Goal: Task Accomplishment & Management: Use online tool/utility

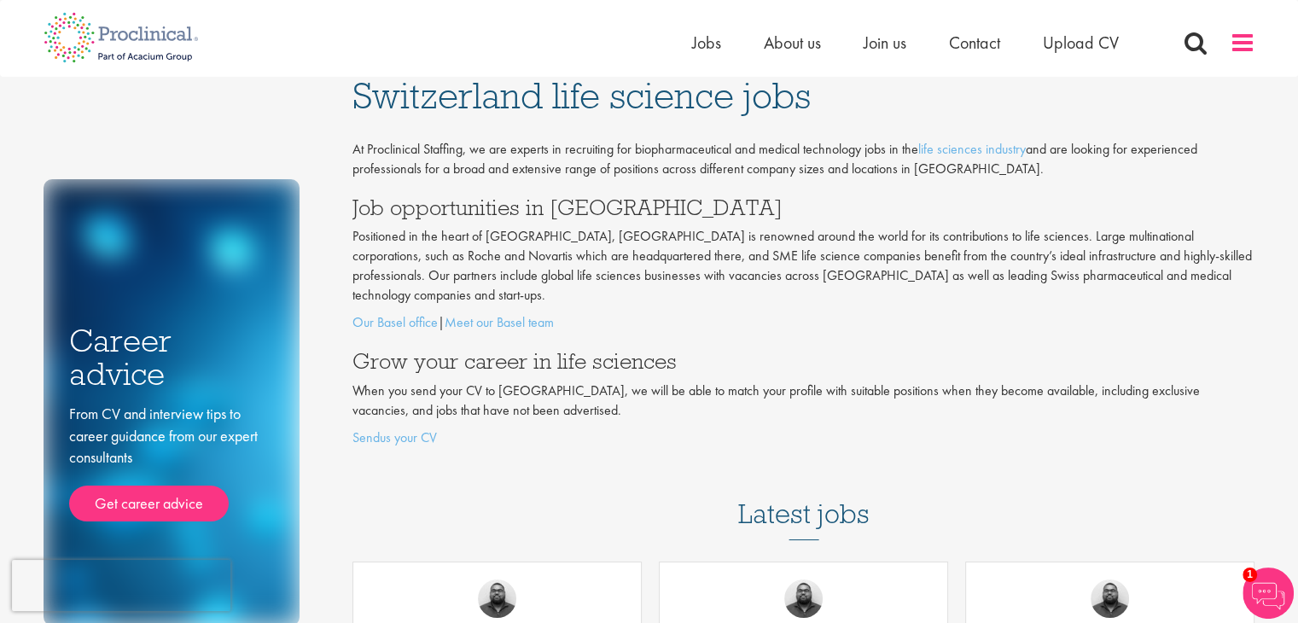
click at [1231, 44] on span at bounding box center [1242, 43] width 26 height 26
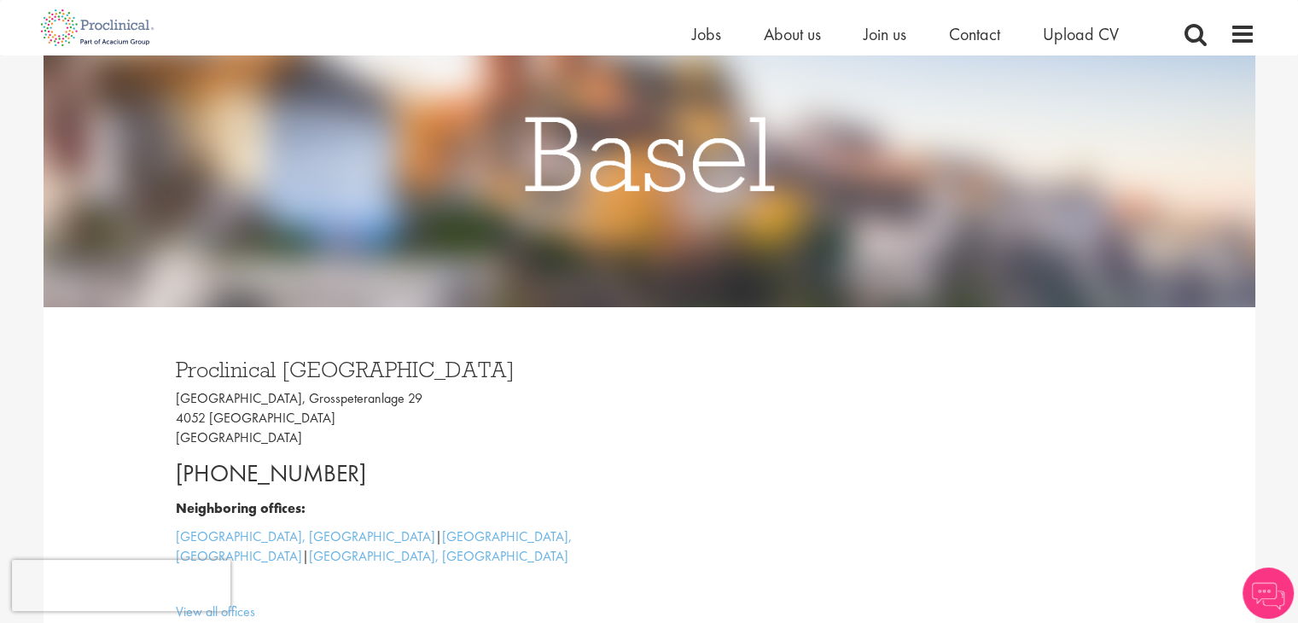
scroll to position [256, 0]
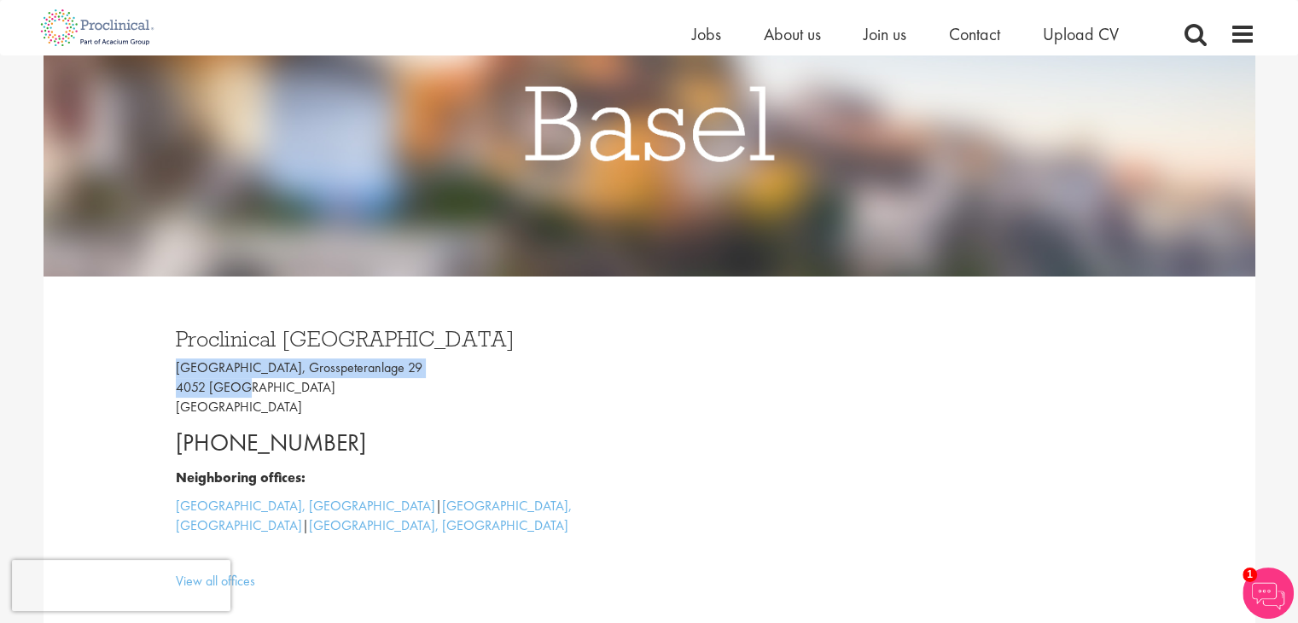
drag, startPoint x: 177, startPoint y: 366, endPoint x: 241, endPoint y: 392, distance: 69.2
click at [241, 392] on p "Grosspeter Tower, Grosspeteranlage 29 4052 Basel Switzerland" at bounding box center [406, 387] width 461 height 59
copy p "Grosspeter Tower, Grosspeteranlage 29 4052 Basel"
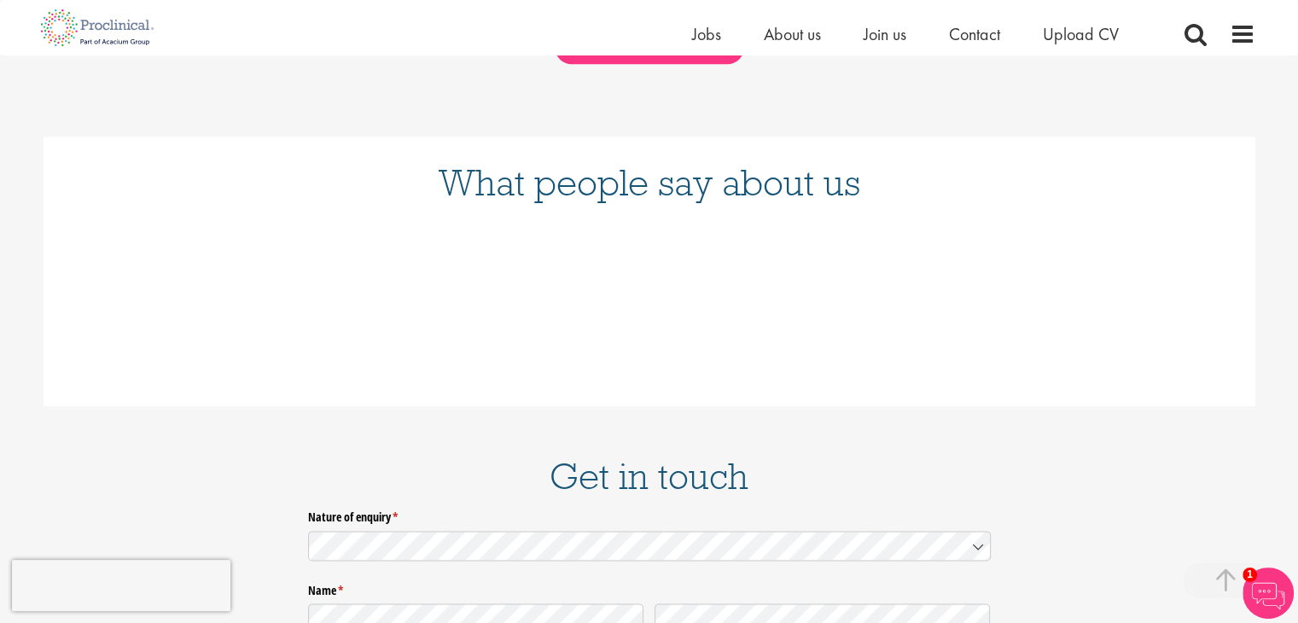
scroll to position [2218, 0]
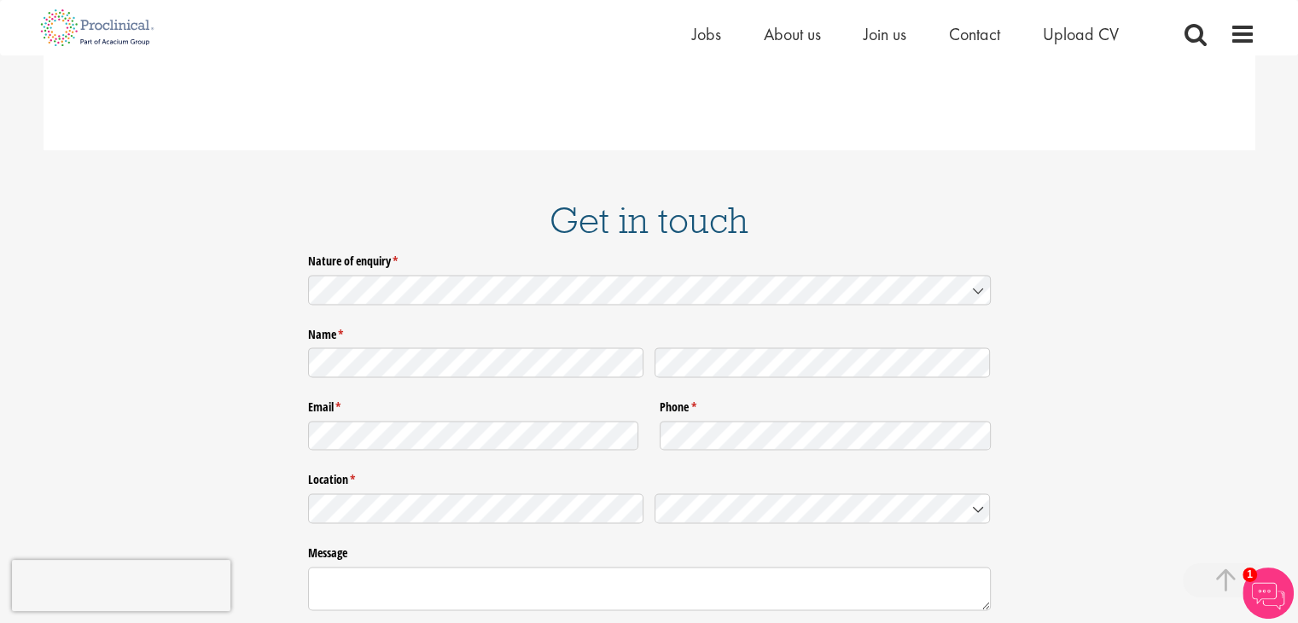
click at [686, 32] on div "Home Jobs About us Join us Contact Upload CV" at bounding box center [643, 27] width 1224 height 55
click at [705, 36] on span "Jobs" at bounding box center [706, 34] width 29 height 22
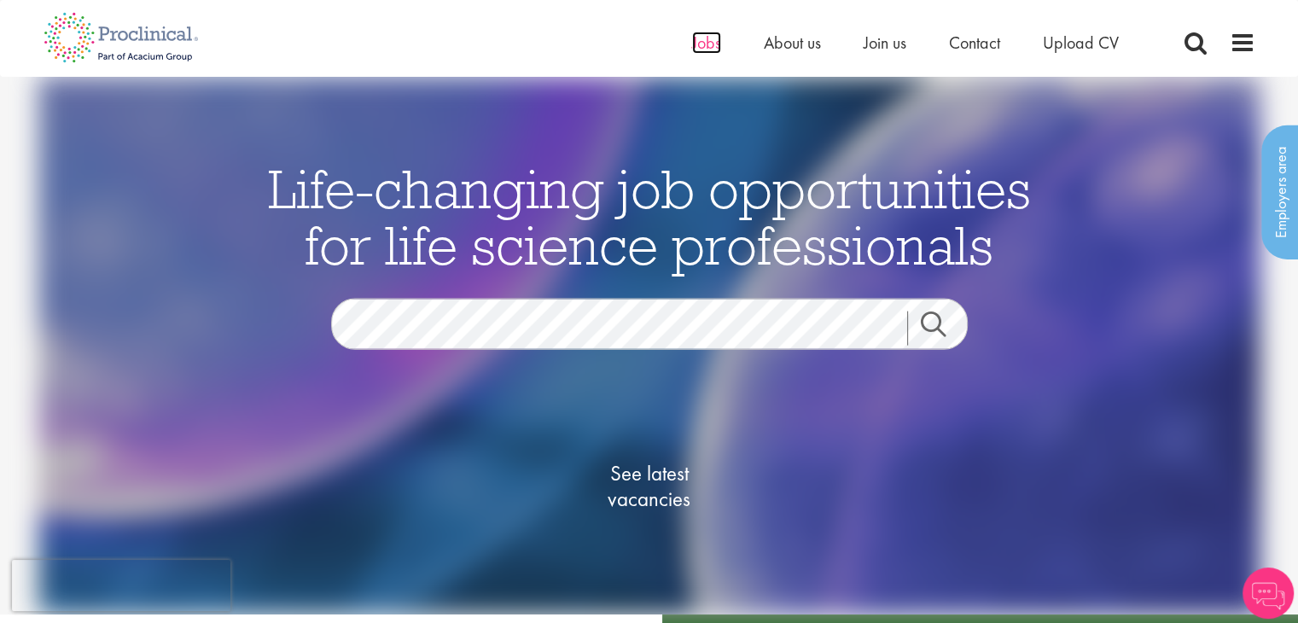
click at [712, 45] on span "Jobs" at bounding box center [706, 43] width 29 height 22
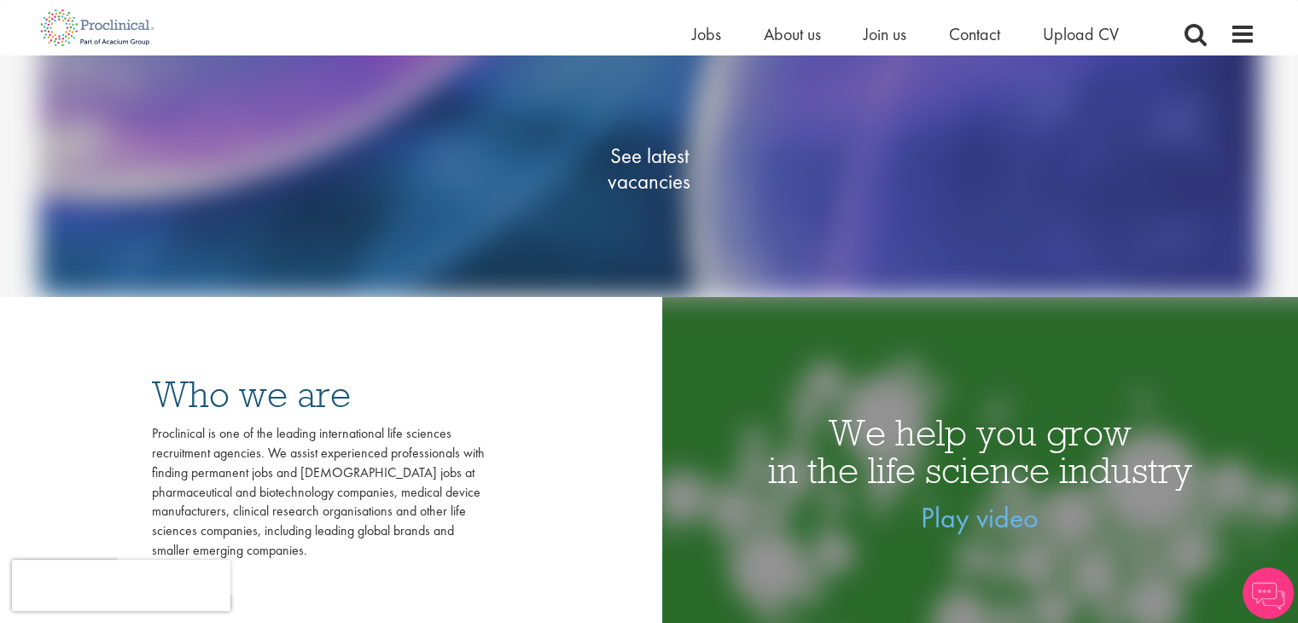
scroll to position [85, 0]
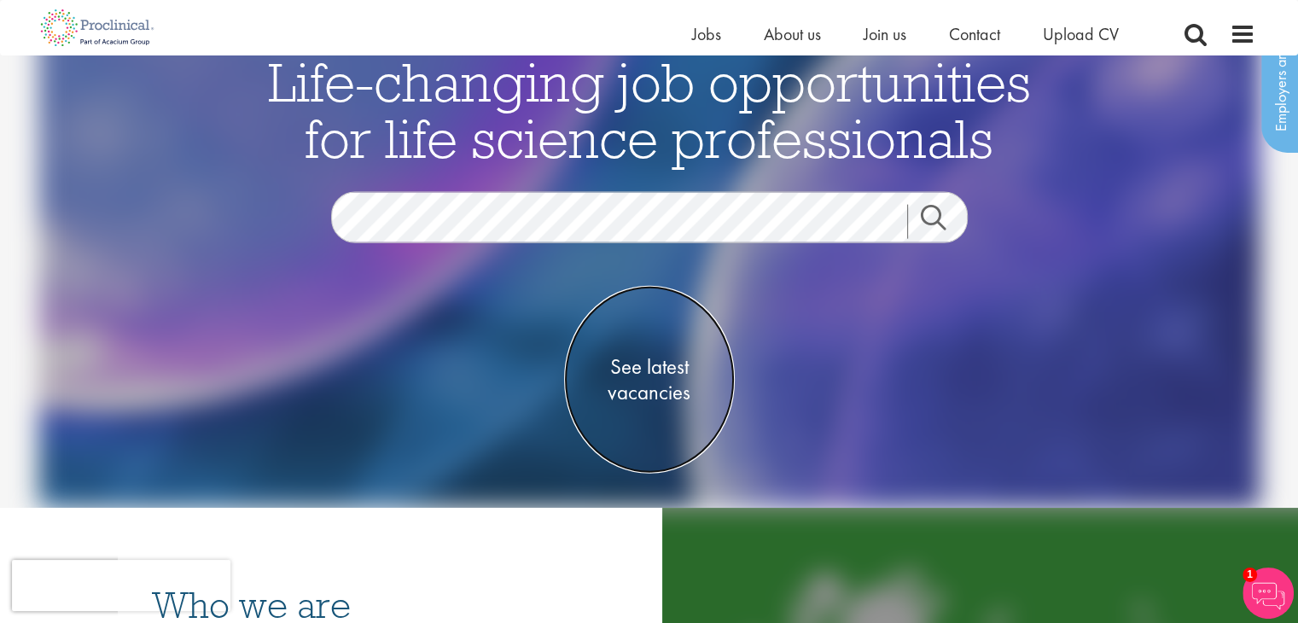
click at [633, 386] on span "See latest vacancies" at bounding box center [649, 378] width 171 height 51
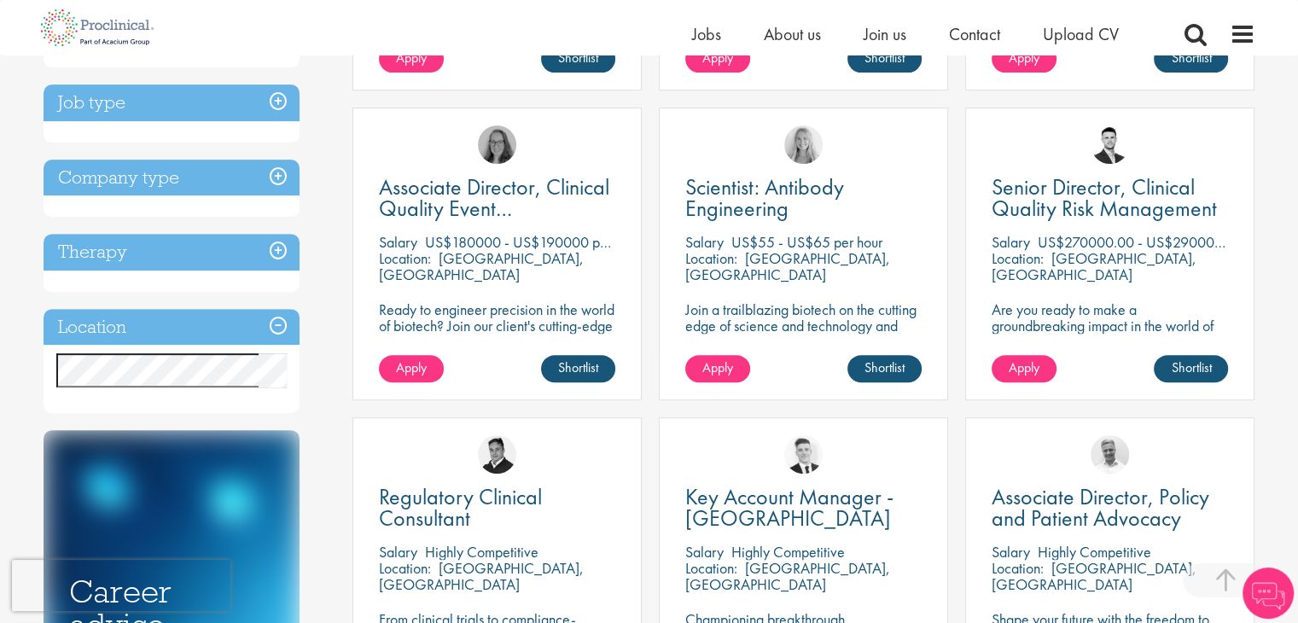
scroll to position [597, 0]
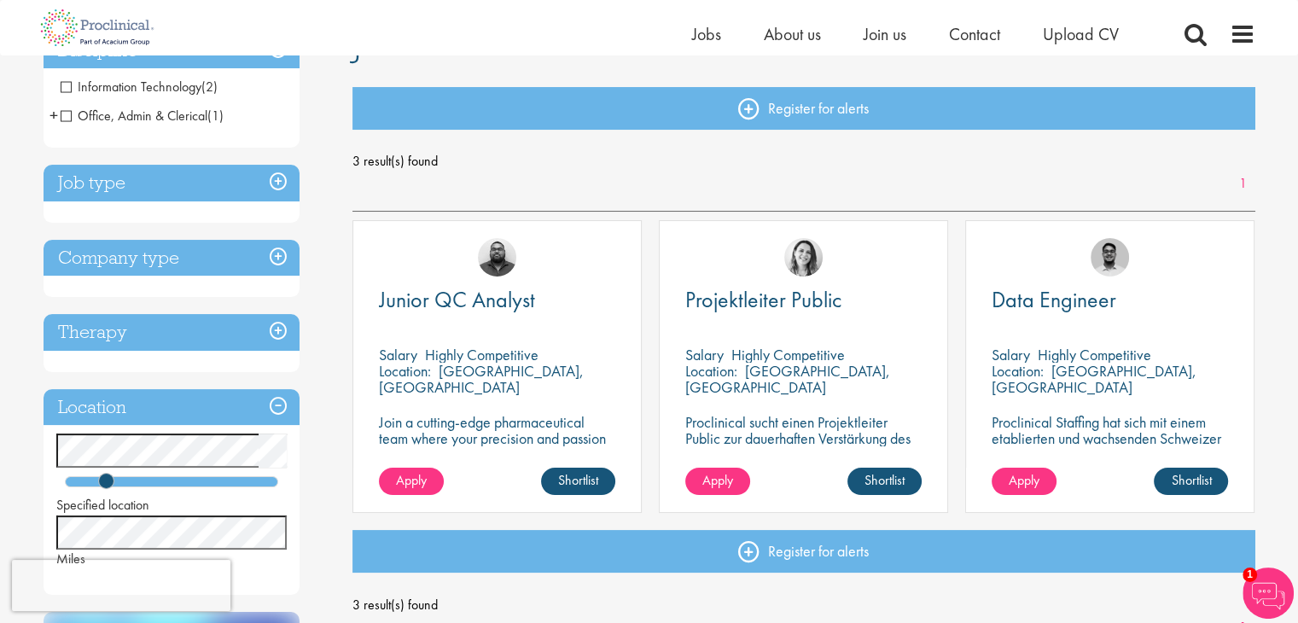
scroll to position [256, 0]
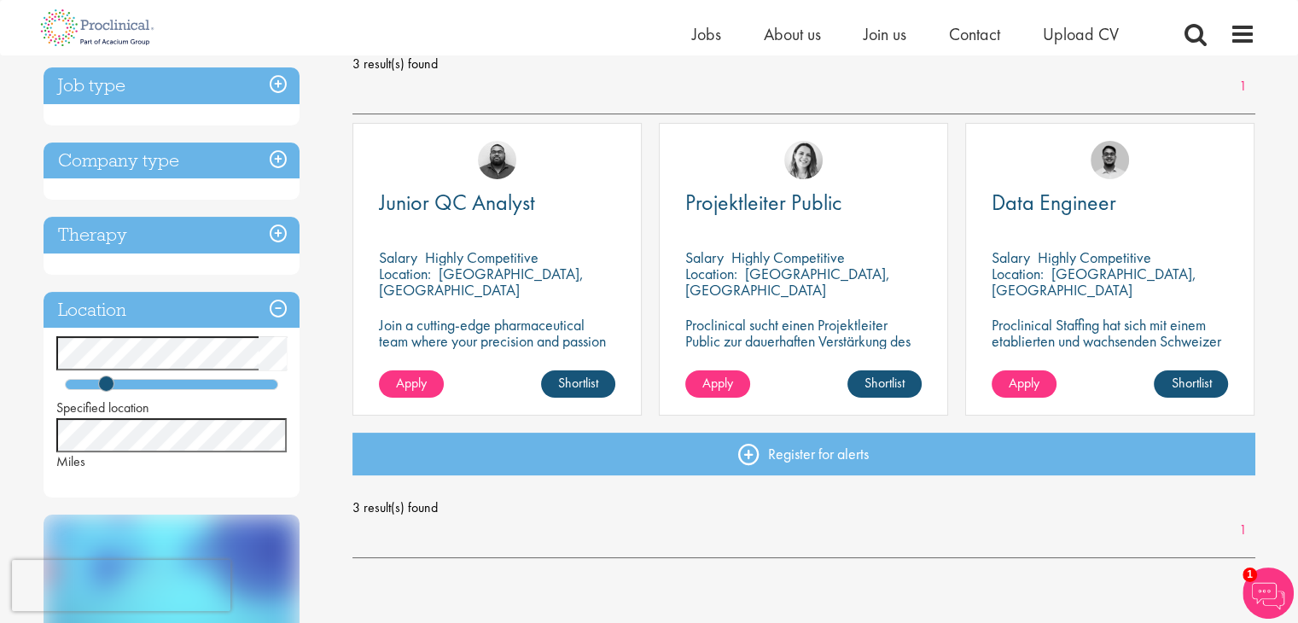
drag, startPoint x: 563, startPoint y: 270, endPoint x: 513, endPoint y: 281, distance: 51.4
click at [513, 281] on div "Location: [GEOGRAPHIC_DATA], [GEOGRAPHIC_DATA]" at bounding box center [497, 282] width 236 height 34
copy p "[GEOGRAPHIC_DATA]"
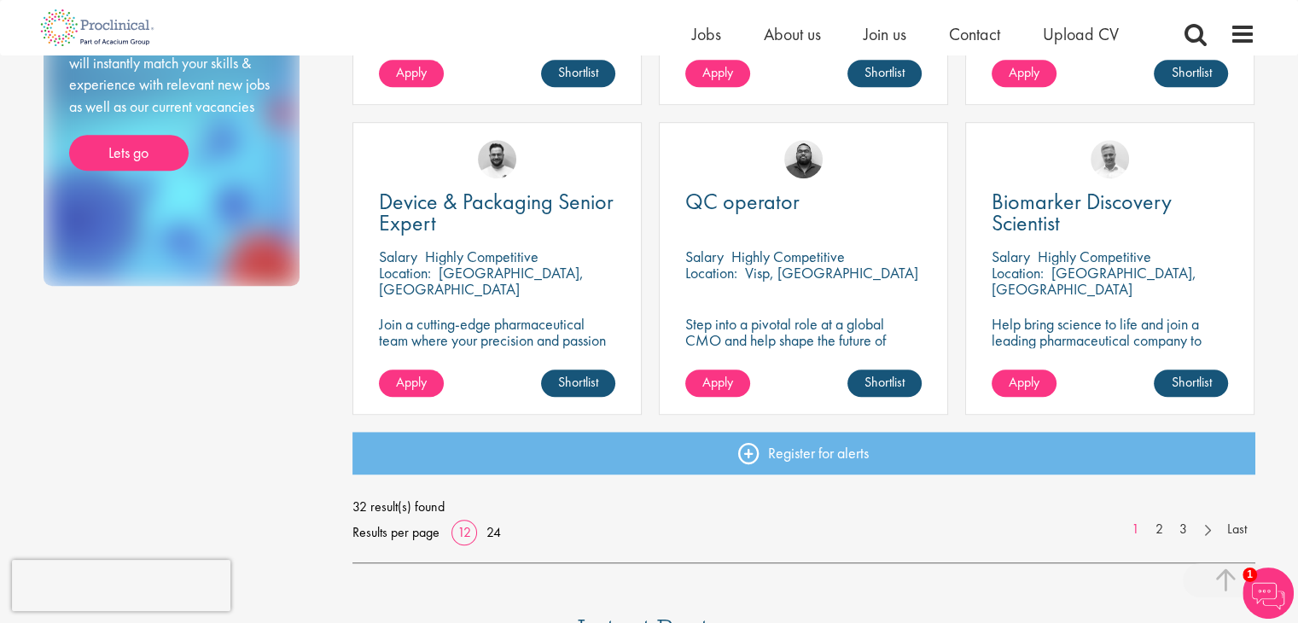
scroll to position [1280, 0]
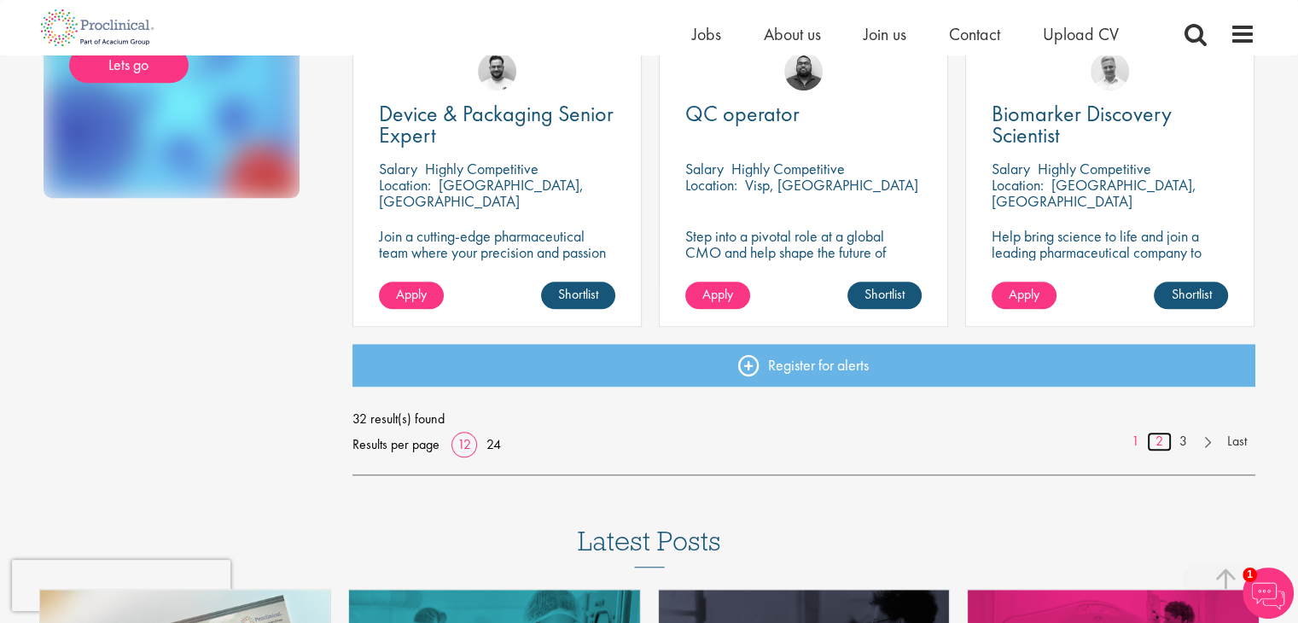
click at [1156, 435] on link "2" at bounding box center [1159, 442] width 25 height 20
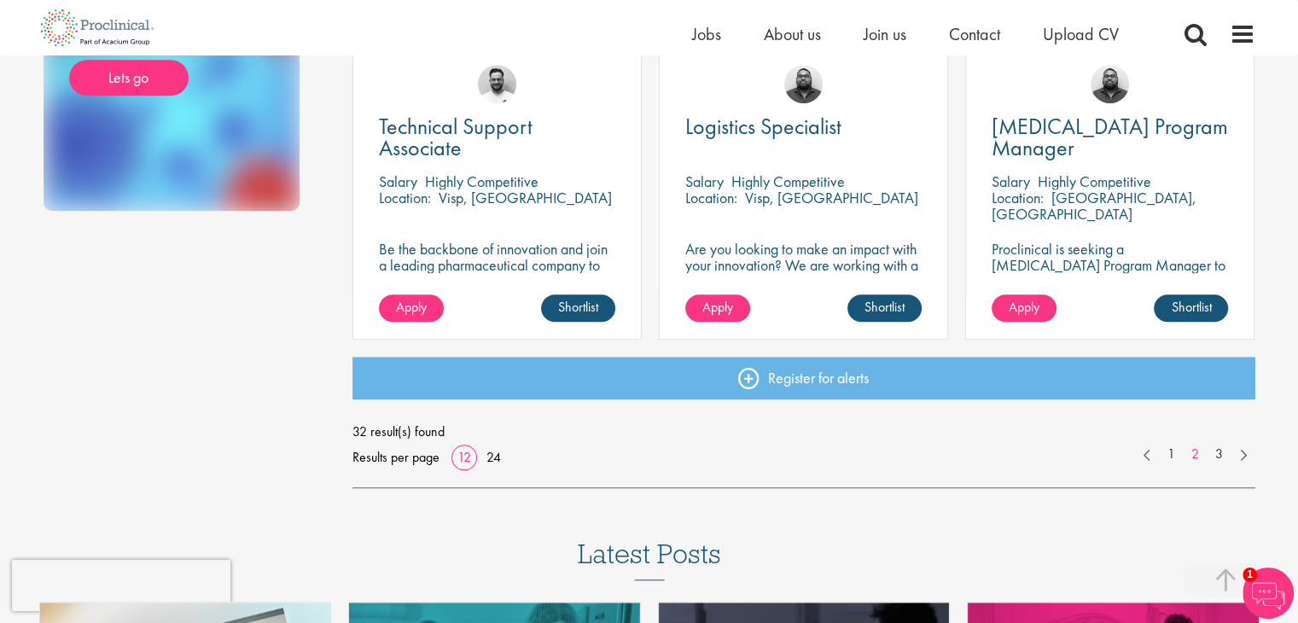
scroll to position [1280, 0]
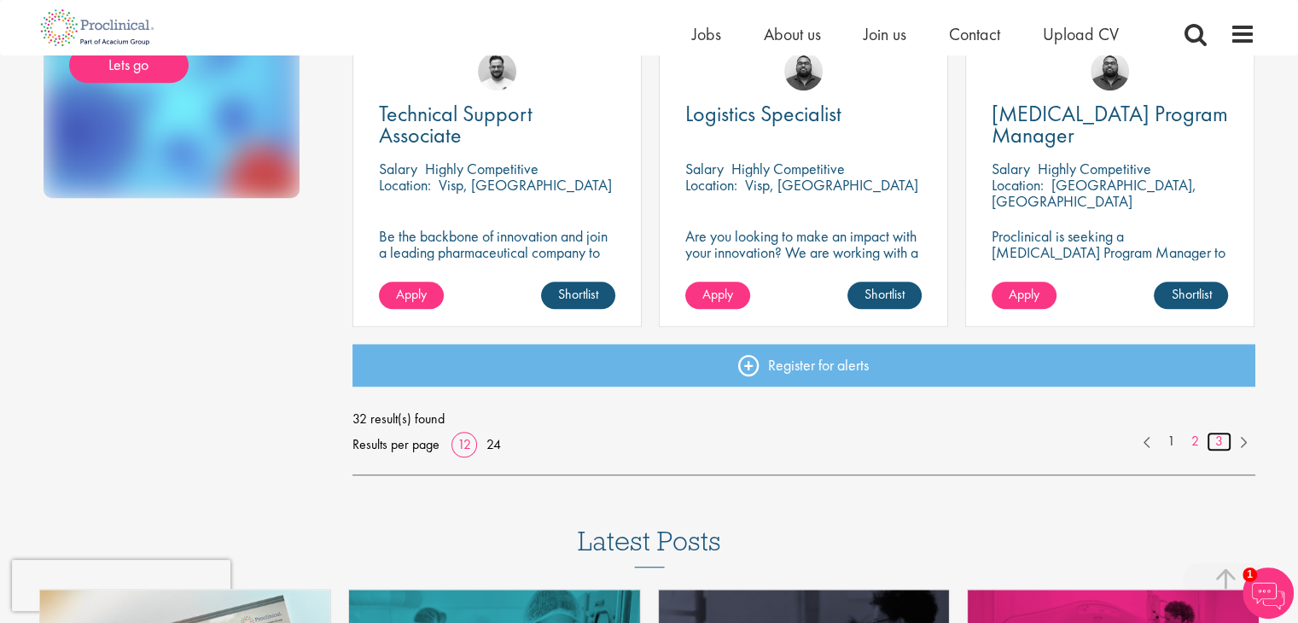
click at [1212, 437] on link "3" at bounding box center [1218, 442] width 25 height 20
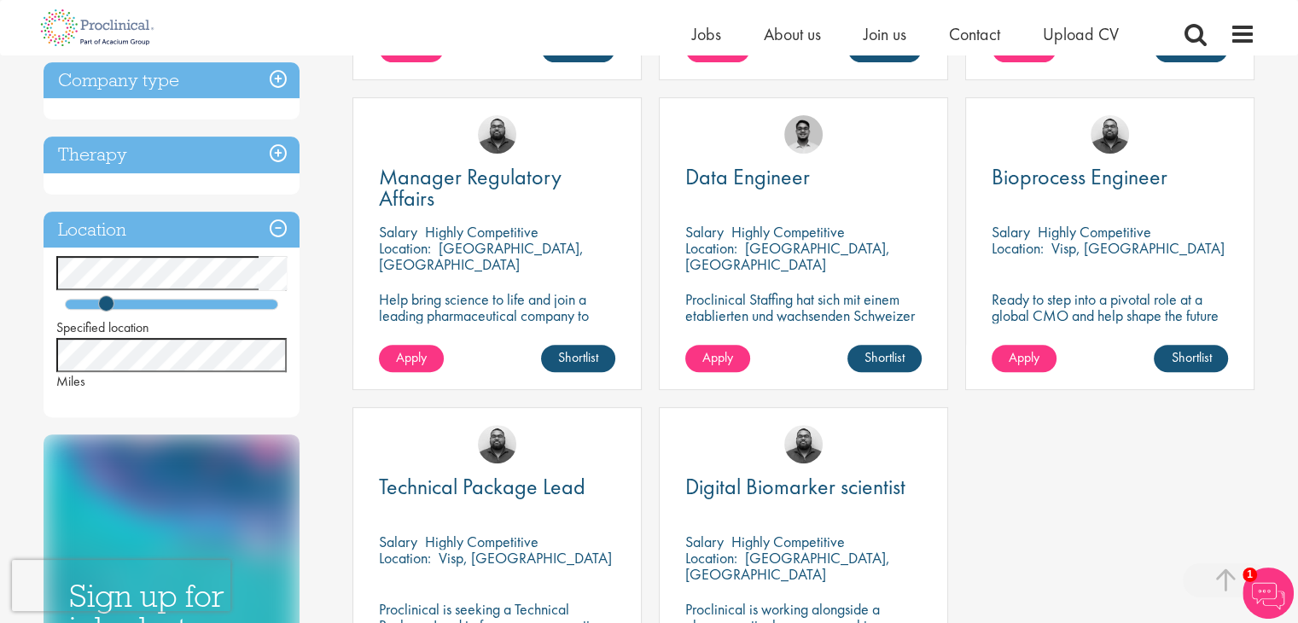
scroll to position [683, 0]
